Goal: Information Seeking & Learning: Learn about a topic

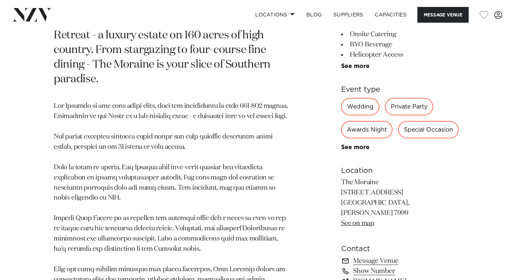
scroll to position [346, 0]
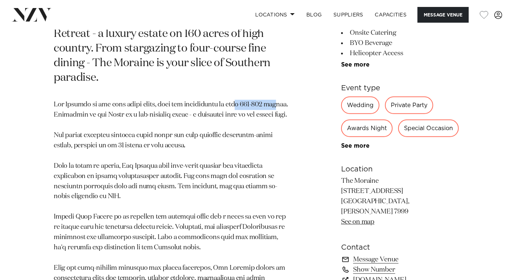
drag, startPoint x: 230, startPoint y: 91, endPoint x: 268, endPoint y: 87, distance: 37.9
click at [268, 100] on p at bounding box center [172, 212] width 236 height 225
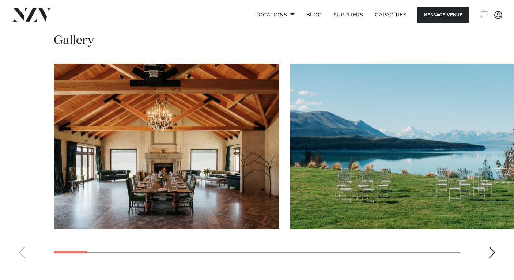
scroll to position [669, 0]
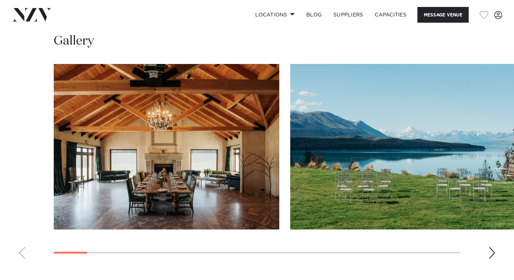
click at [495, 247] on div "Next slide" at bounding box center [492, 253] width 7 height 12
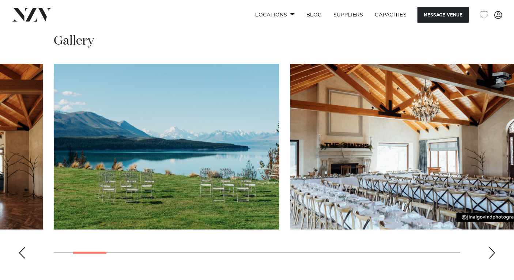
click at [495, 247] on div "Next slide" at bounding box center [492, 253] width 7 height 12
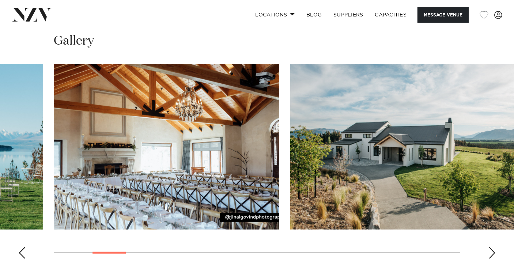
click at [495, 247] on div "Next slide" at bounding box center [492, 253] width 7 height 12
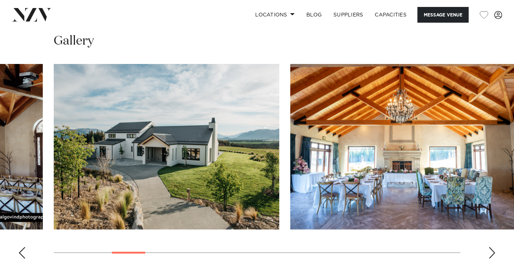
click at [495, 247] on div "Next slide" at bounding box center [492, 253] width 7 height 12
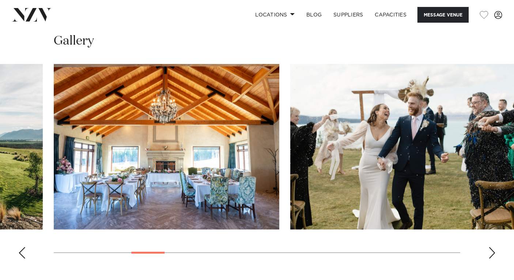
click at [494, 247] on div "Next slide" at bounding box center [492, 253] width 7 height 12
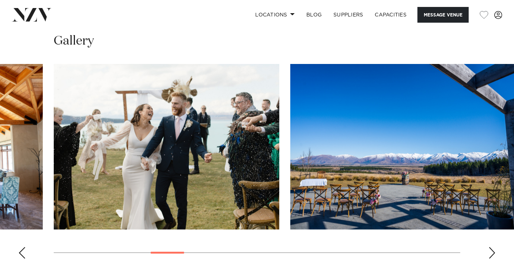
click at [494, 247] on div "Next slide" at bounding box center [492, 253] width 7 height 12
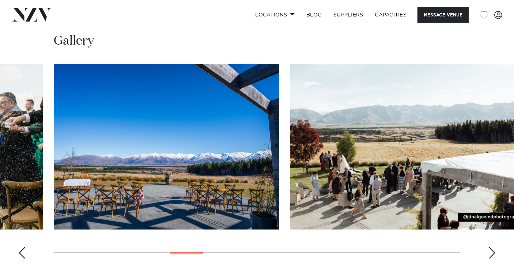
click at [488, 241] on swiper-container at bounding box center [257, 164] width 514 height 201
click at [493, 247] on div "Next slide" at bounding box center [492, 253] width 7 height 12
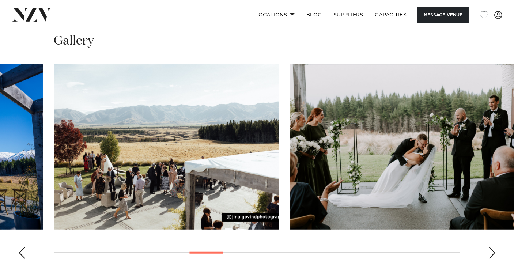
click at [493, 247] on div "Next slide" at bounding box center [492, 253] width 7 height 12
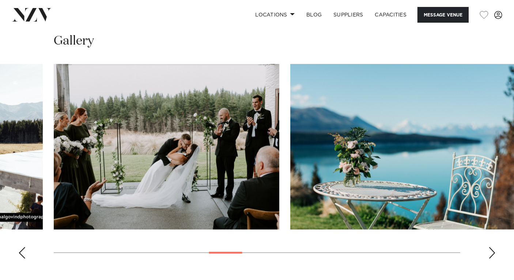
click at [493, 247] on div "Next slide" at bounding box center [492, 253] width 7 height 12
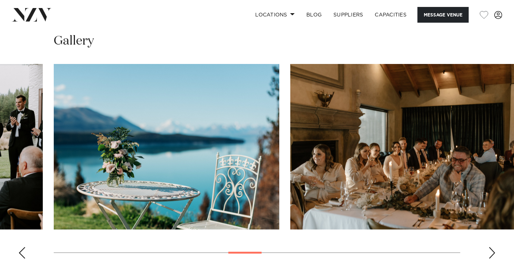
click at [493, 247] on div "Next slide" at bounding box center [492, 253] width 7 height 12
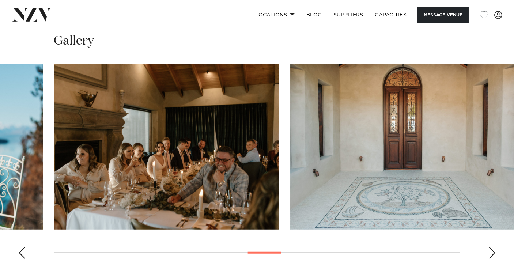
click at [493, 247] on div "Next slide" at bounding box center [492, 253] width 7 height 12
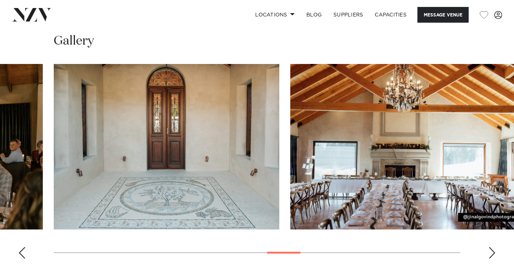
click at [493, 247] on div "Next slide" at bounding box center [492, 253] width 7 height 12
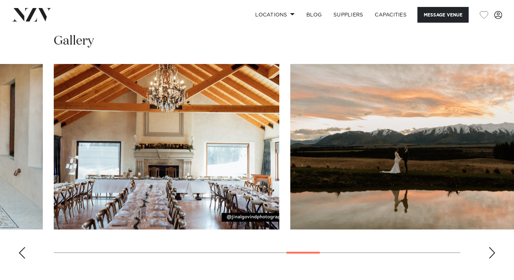
click at [493, 247] on div "Next slide" at bounding box center [492, 253] width 7 height 12
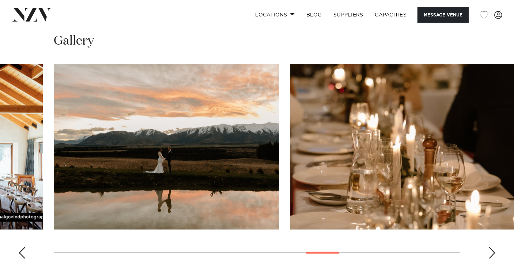
click at [493, 247] on div "Next slide" at bounding box center [492, 253] width 7 height 12
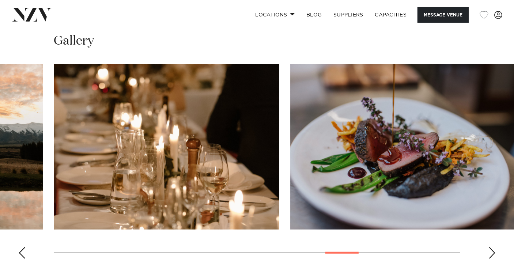
click at [493, 247] on div "Next slide" at bounding box center [492, 253] width 7 height 12
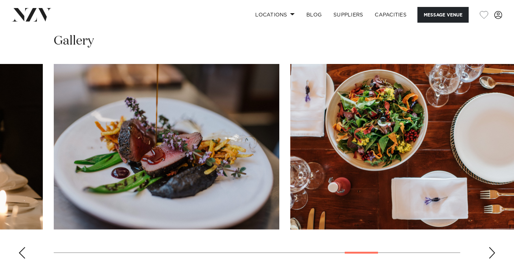
click at [493, 247] on div "Next slide" at bounding box center [492, 253] width 7 height 12
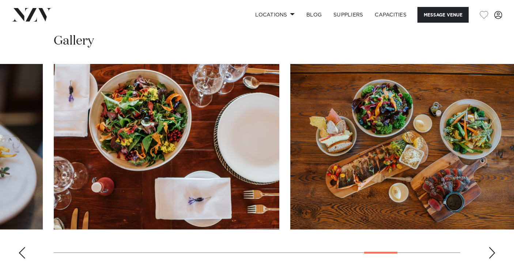
click at [493, 247] on div "Next slide" at bounding box center [492, 253] width 7 height 12
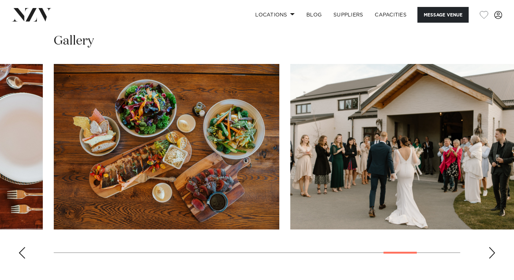
click at [493, 247] on div "Next slide" at bounding box center [492, 253] width 7 height 12
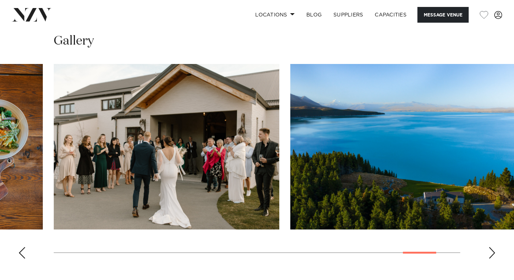
click at [493, 247] on div "Next slide" at bounding box center [492, 253] width 7 height 12
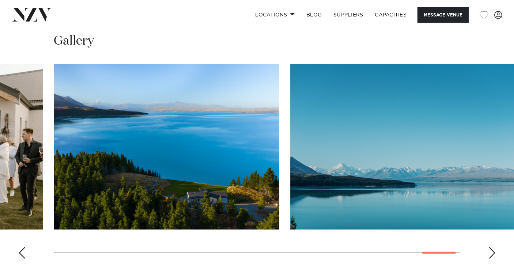
click at [493, 247] on div "Next slide" at bounding box center [492, 253] width 7 height 12
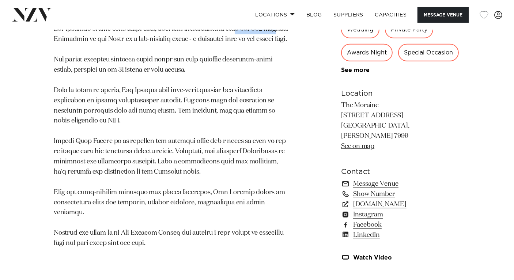
scroll to position [421, 0]
click at [364, 143] on link "See on map" at bounding box center [357, 146] width 33 height 7
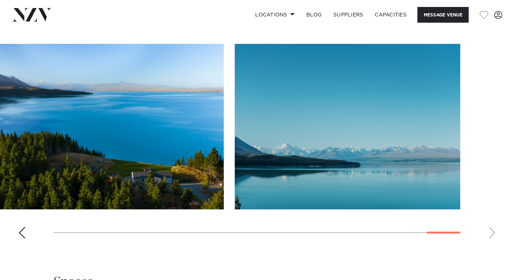
scroll to position [677, 0]
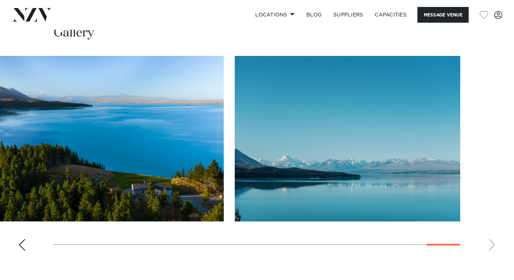
click at [22, 239] on div "Previous slide" at bounding box center [21, 245] width 7 height 12
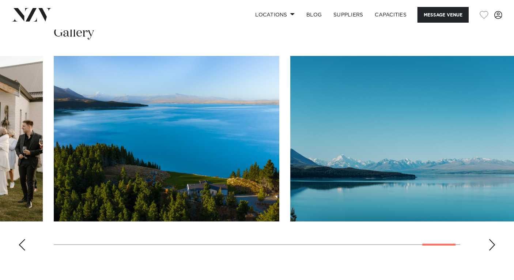
click at [22, 239] on div "Previous slide" at bounding box center [21, 245] width 7 height 12
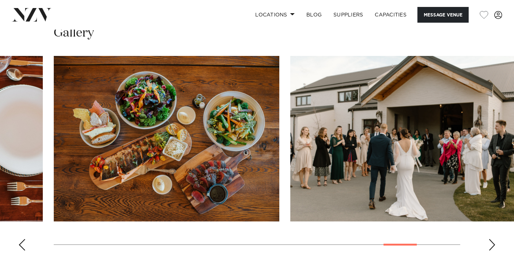
click at [22, 239] on div "Previous slide" at bounding box center [21, 245] width 7 height 12
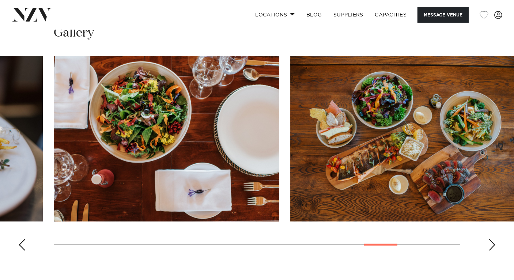
click at [22, 239] on div "Previous slide" at bounding box center [21, 245] width 7 height 12
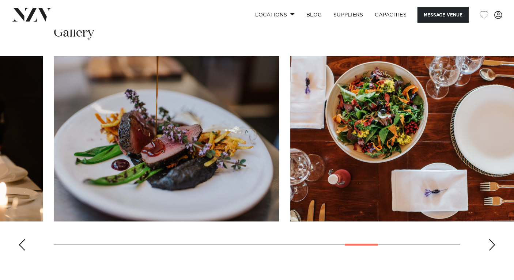
click at [22, 239] on div "Previous slide" at bounding box center [21, 245] width 7 height 12
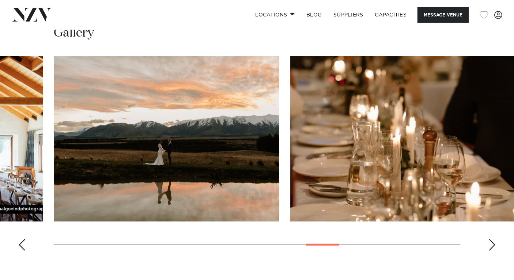
click at [22, 239] on div "Previous slide" at bounding box center [21, 245] width 7 height 12
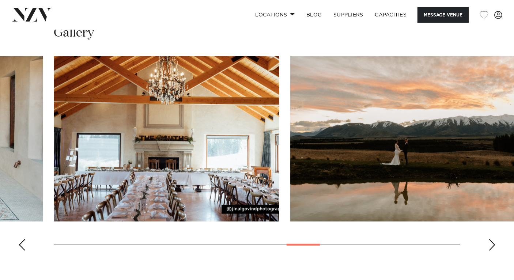
click at [22, 239] on div "Previous slide" at bounding box center [21, 245] width 7 height 12
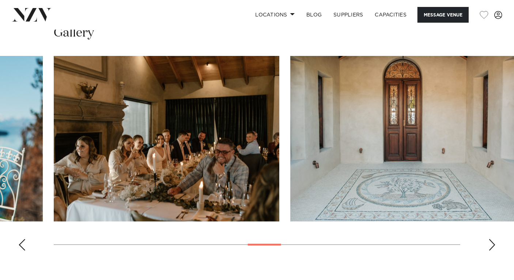
click at [22, 239] on div "Previous slide" at bounding box center [21, 245] width 7 height 12
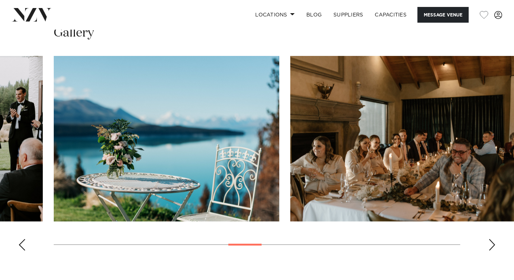
click at [22, 239] on div "Previous slide" at bounding box center [21, 245] width 7 height 12
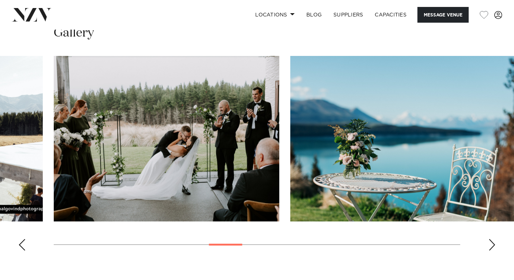
click at [22, 239] on div "Previous slide" at bounding box center [21, 245] width 7 height 12
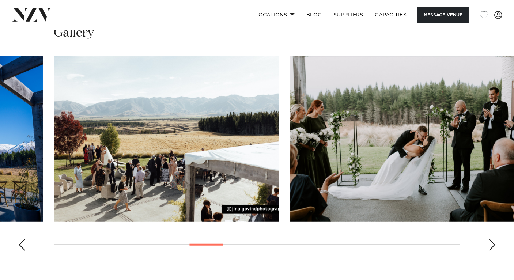
click at [22, 239] on div "Previous slide" at bounding box center [21, 245] width 7 height 12
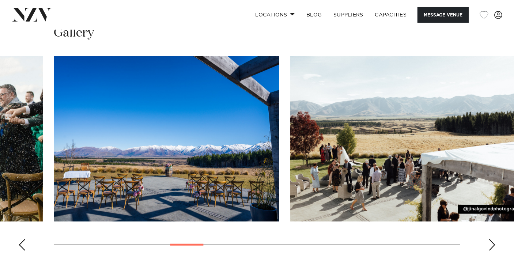
click at [22, 239] on div "Previous slide" at bounding box center [21, 245] width 7 height 12
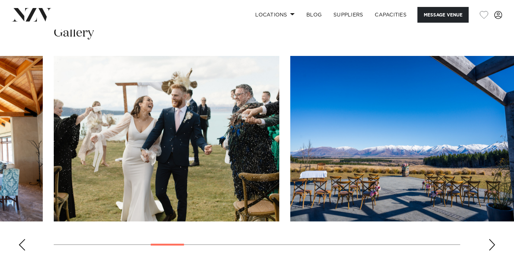
click at [22, 239] on div "Previous slide" at bounding box center [21, 245] width 7 height 12
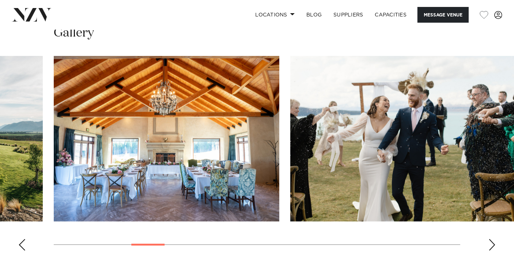
click at [22, 239] on div "Previous slide" at bounding box center [21, 245] width 7 height 12
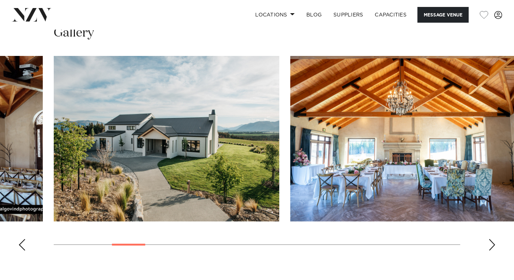
click at [22, 239] on div "Previous slide" at bounding box center [21, 245] width 7 height 12
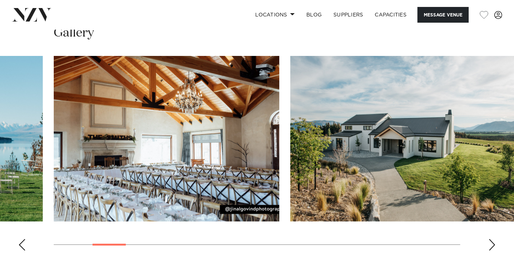
click at [22, 239] on div "Previous slide" at bounding box center [21, 245] width 7 height 12
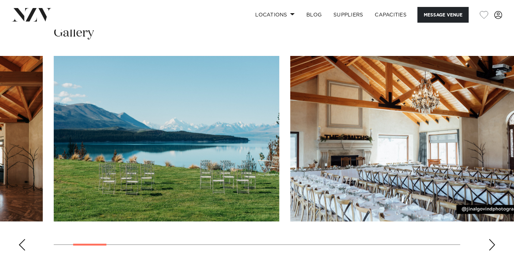
click at [22, 239] on div "Previous slide" at bounding box center [21, 245] width 7 height 12
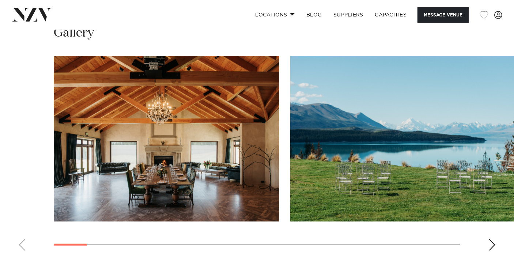
click at [22, 237] on swiper-container at bounding box center [257, 156] width 514 height 201
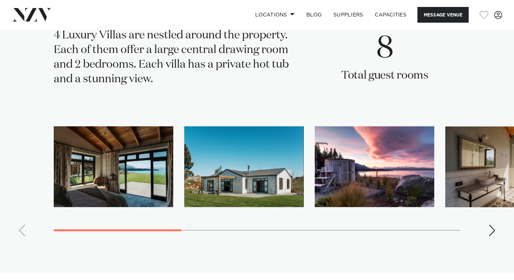
scroll to position [1463, 0]
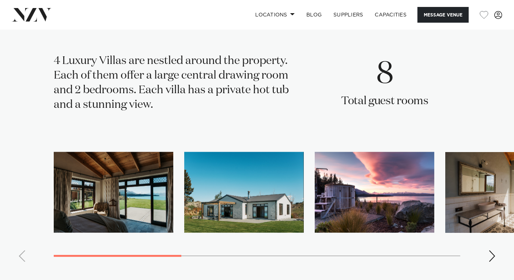
click at [494, 251] on div "Next slide" at bounding box center [492, 257] width 7 height 12
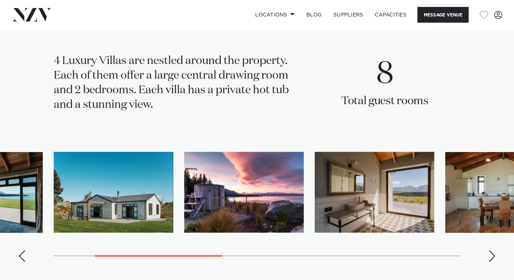
click at [494, 251] on div "Next slide" at bounding box center [492, 257] width 7 height 12
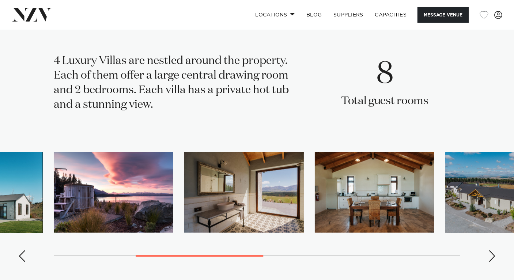
click at [494, 251] on div "Next slide" at bounding box center [492, 257] width 7 height 12
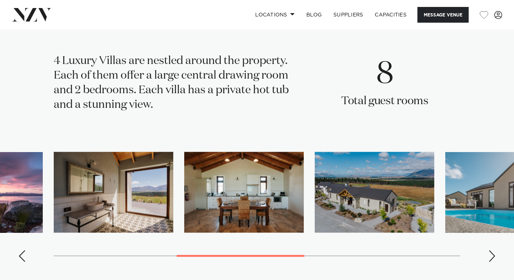
click at [132, 186] on img "4 / 10" at bounding box center [114, 192] width 120 height 81
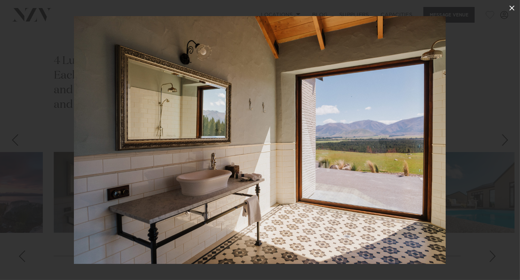
click at [510, 8] on icon at bounding box center [511, 8] width 9 height 9
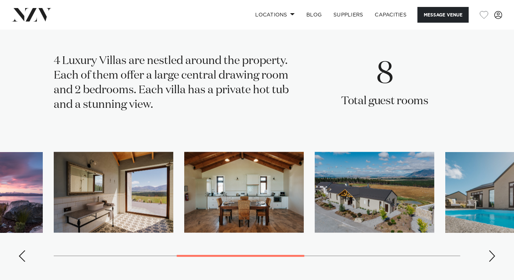
click at [492, 251] on div "Next slide" at bounding box center [492, 257] width 7 height 12
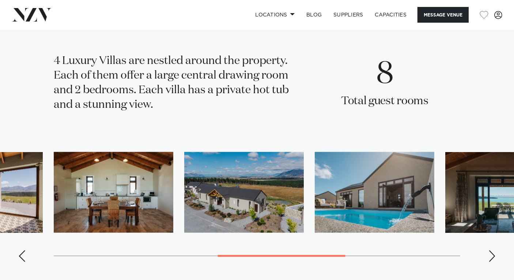
click at [492, 251] on div "Next slide" at bounding box center [492, 257] width 7 height 12
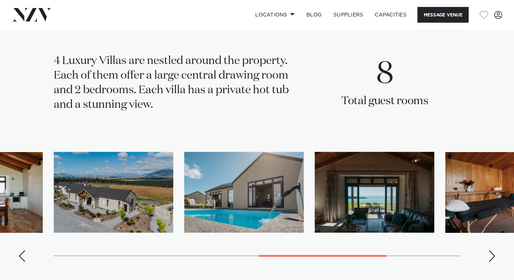
click at [492, 251] on div "Next slide" at bounding box center [492, 257] width 7 height 12
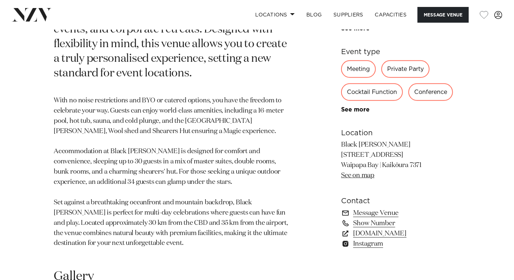
scroll to position [428, 0]
drag, startPoint x: 70, startPoint y: 110, endPoint x: 106, endPoint y: 112, distance: 35.5
click at [106, 112] on p "With no noise restrictions and BYO or catered options, you have the freedom to …" at bounding box center [172, 171] width 236 height 153
drag, startPoint x: 83, startPoint y: 133, endPoint x: 113, endPoint y: 132, distance: 29.7
click at [113, 132] on p "With no noise restrictions and BYO or catered options, you have the freedom to …" at bounding box center [172, 171] width 236 height 153
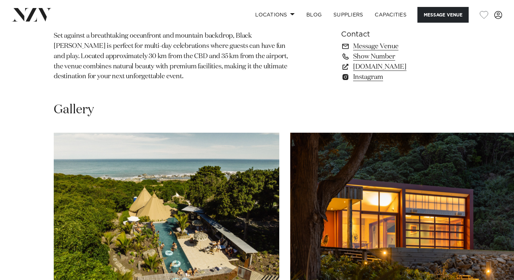
scroll to position [624, 0]
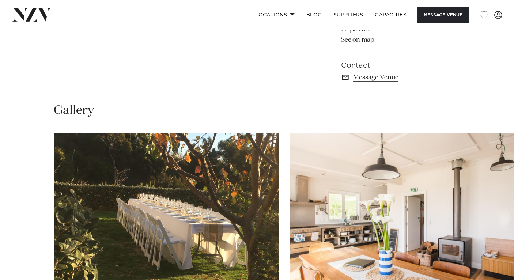
scroll to position [542, 0]
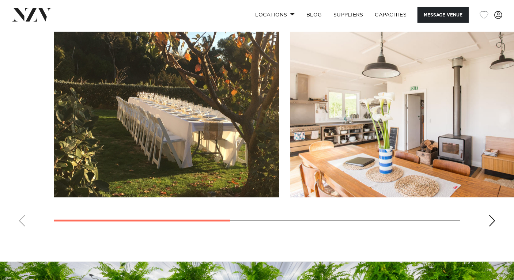
click at [493, 219] on div "Next slide" at bounding box center [492, 221] width 7 height 12
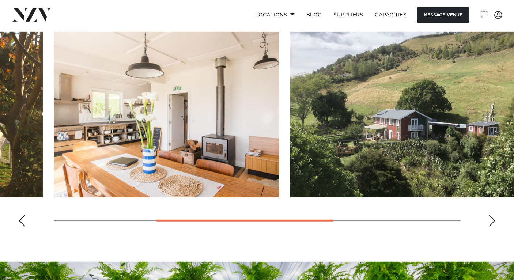
click at [493, 219] on div "Next slide" at bounding box center [492, 221] width 7 height 12
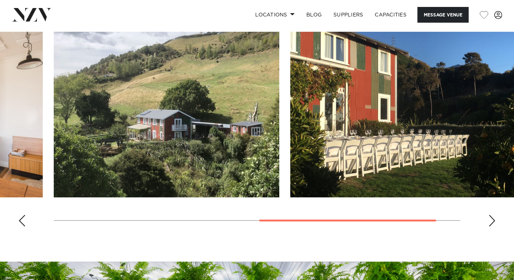
click at [493, 219] on div "Next slide" at bounding box center [492, 221] width 7 height 12
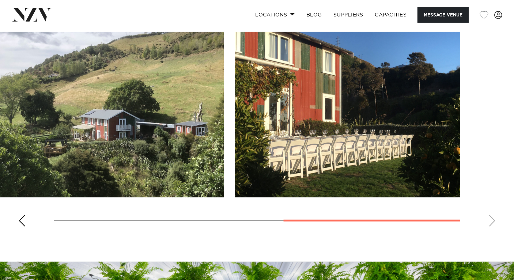
click at [24, 221] on div "Previous slide" at bounding box center [21, 221] width 7 height 12
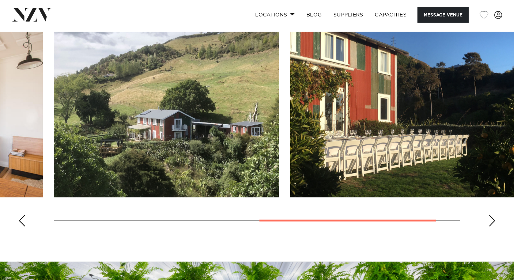
click at [24, 221] on div "Previous slide" at bounding box center [21, 221] width 7 height 12
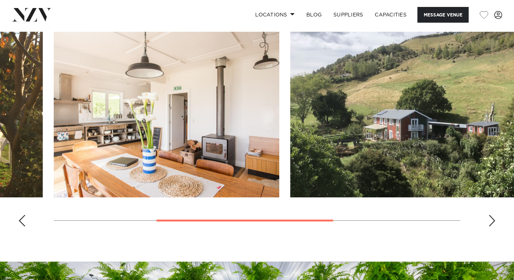
click at [24, 221] on div "Previous slide" at bounding box center [21, 221] width 7 height 12
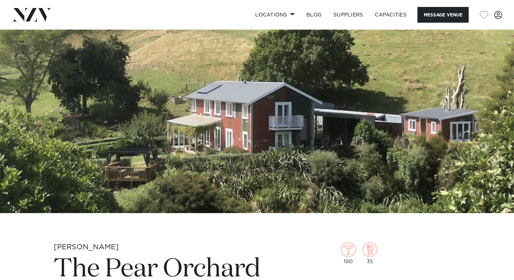
scroll to position [0, 0]
